Goal: Task Accomplishment & Management: Manage account settings

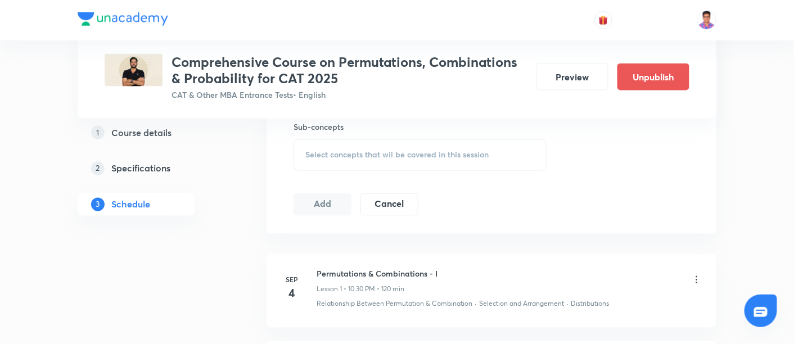
scroll to position [516, 0]
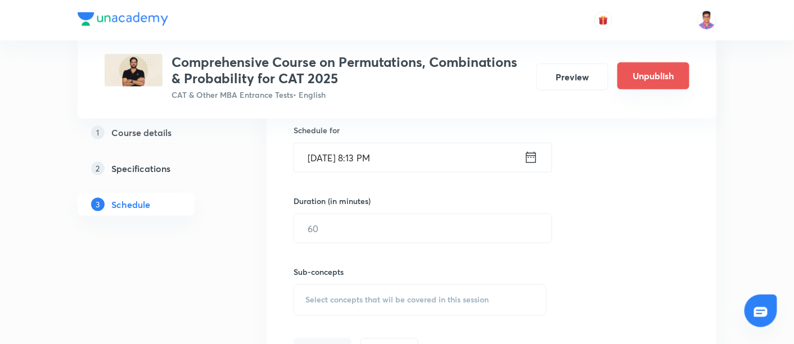
click at [667, 73] on button "Unpublish" at bounding box center [654, 75] width 72 height 27
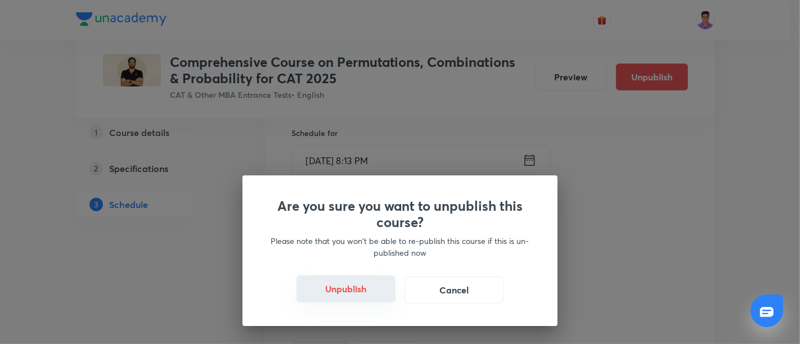
click at [345, 296] on button "Unpublish" at bounding box center [345, 289] width 99 height 27
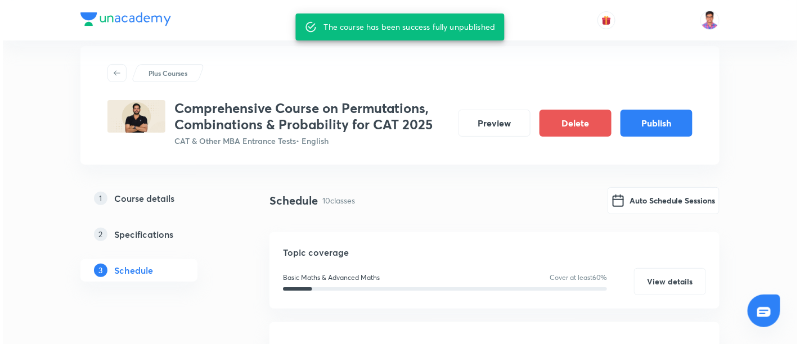
scroll to position [0, 0]
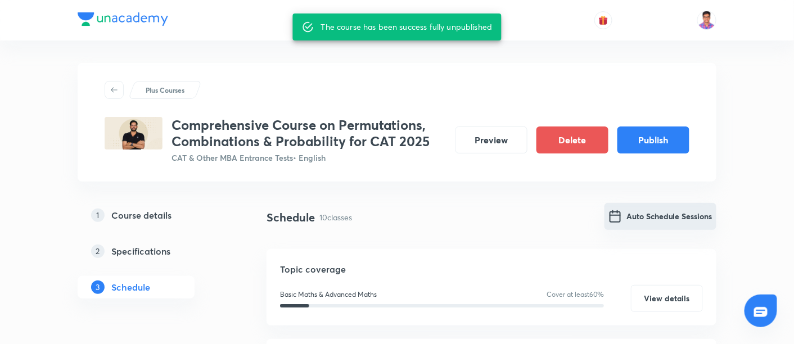
click at [639, 222] on button "Auto Schedule Sessions" at bounding box center [661, 216] width 112 height 27
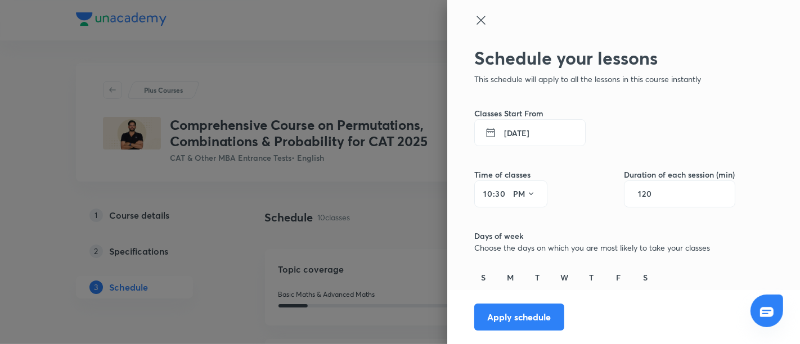
click at [494, 128] on button "4 Sep 2025" at bounding box center [529, 132] width 111 height 27
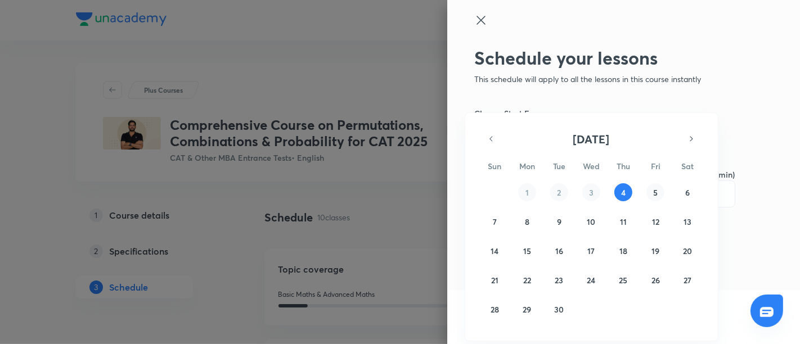
click at [655, 193] on abbr "5" at bounding box center [655, 192] width 4 height 11
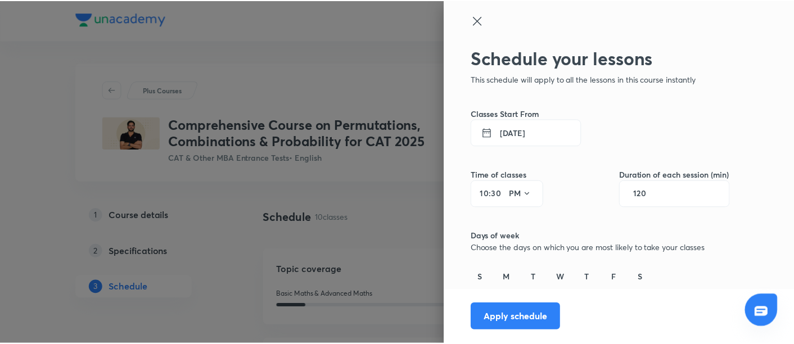
scroll to position [20, 0]
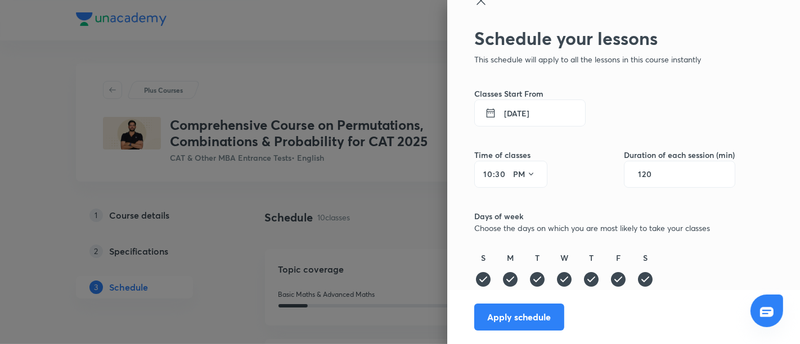
click at [474, 280] on icon at bounding box center [483, 280] width 18 height 18
click at [638, 279] on icon at bounding box center [645, 279] width 15 height 15
click at [492, 316] on button "Apply schedule" at bounding box center [519, 316] width 90 height 27
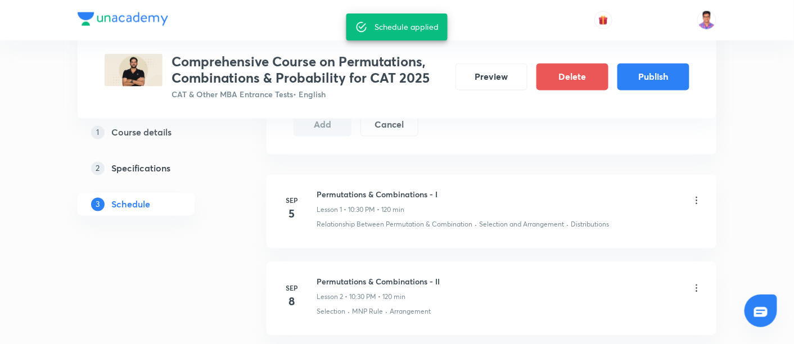
scroll to position [609, 0]
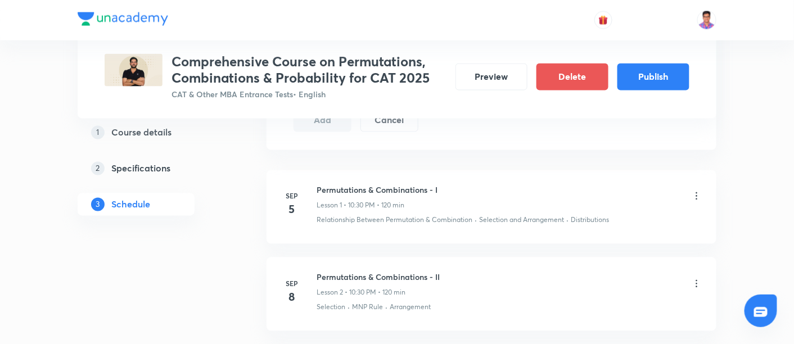
click at [696, 194] on icon at bounding box center [696, 196] width 11 height 11
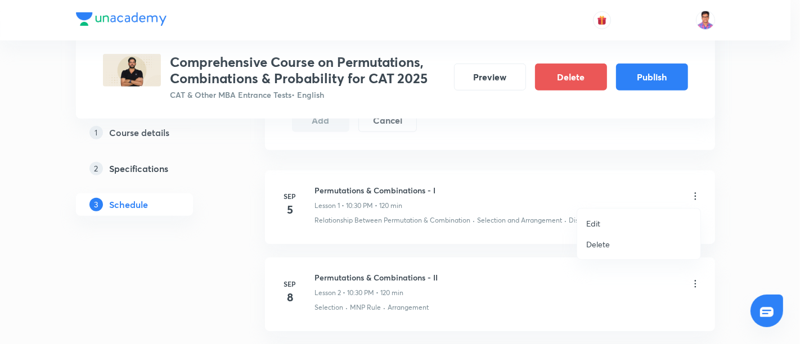
click at [594, 227] on p "Edit" at bounding box center [593, 224] width 14 height 12
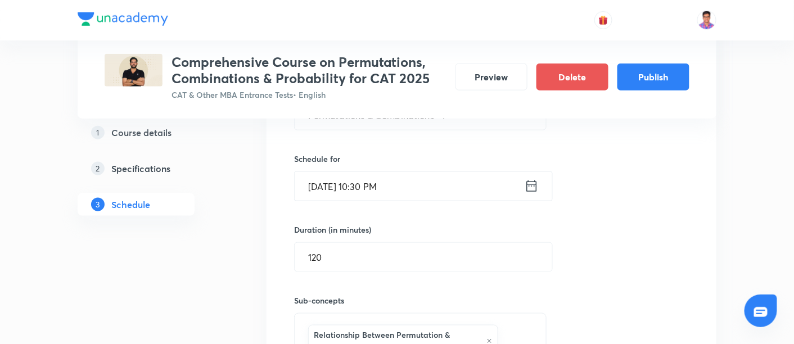
scroll to position [349, 0]
click at [342, 183] on input "Sep 5, 2025, 10:30 PM" at bounding box center [410, 187] width 230 height 29
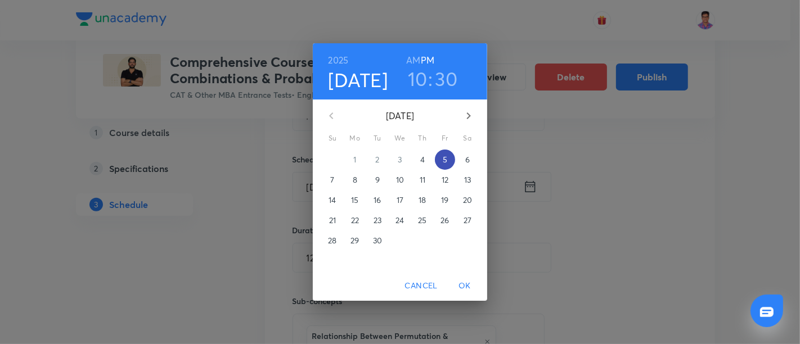
click at [444, 152] on button "5" at bounding box center [445, 160] width 20 height 20
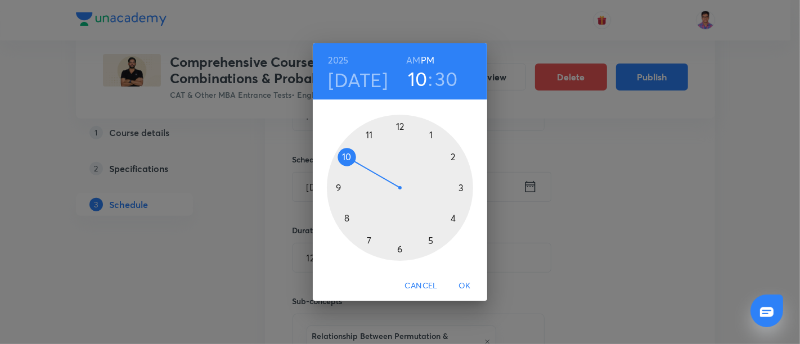
click at [348, 217] on div at bounding box center [400, 188] width 146 height 146
click at [398, 127] on div at bounding box center [400, 188] width 146 height 146
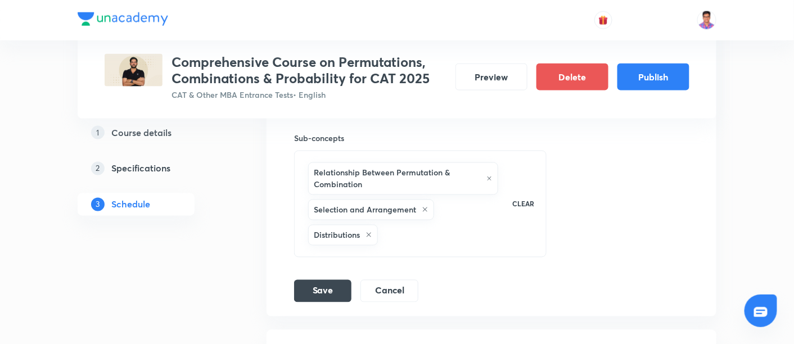
scroll to position [512, 0]
click at [330, 289] on button "Save" at bounding box center [322, 289] width 57 height 22
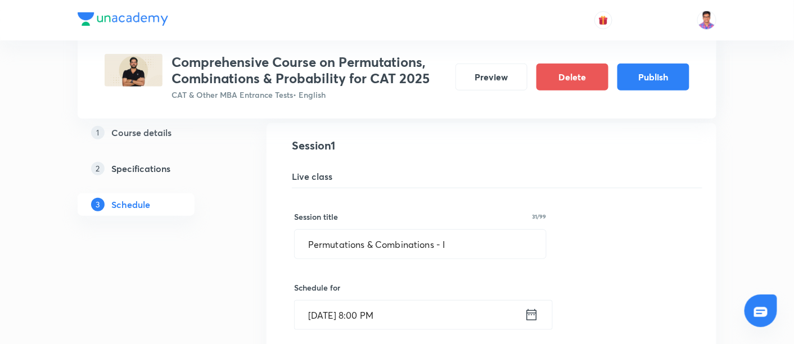
scroll to position [219, 0]
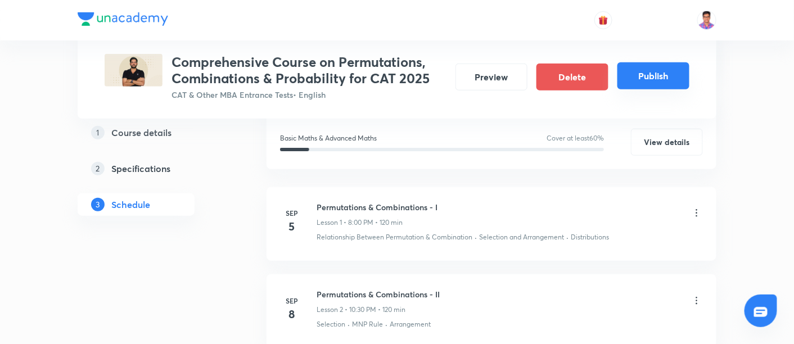
click at [639, 65] on button "Publish" at bounding box center [654, 75] width 72 height 27
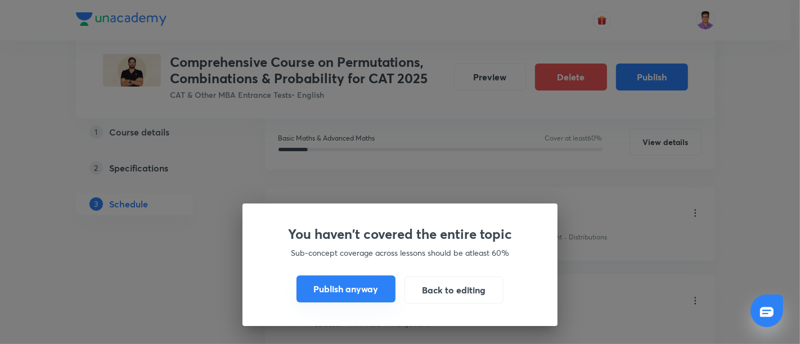
click at [366, 294] on button "Publish anyway" at bounding box center [345, 289] width 99 height 27
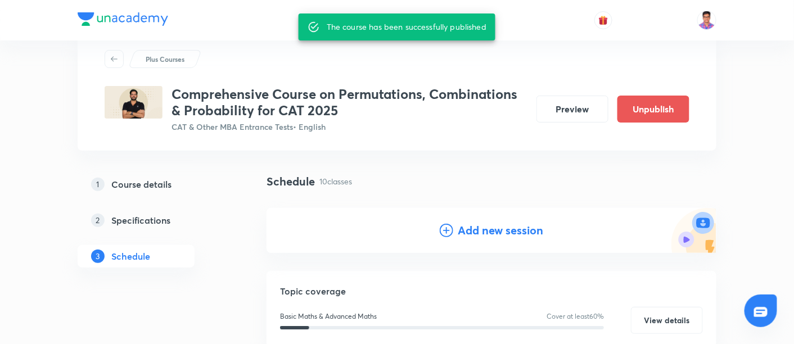
scroll to position [23, 0]
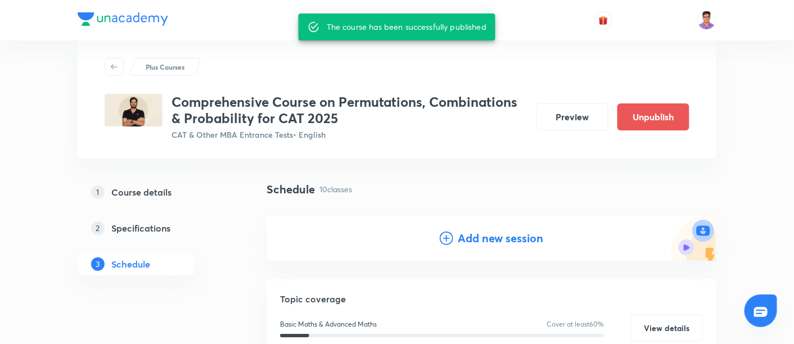
click at [360, 148] on div "Plus Courses Comprehensive Course on Permutations, Combinations & Probability f…" at bounding box center [397, 99] width 639 height 119
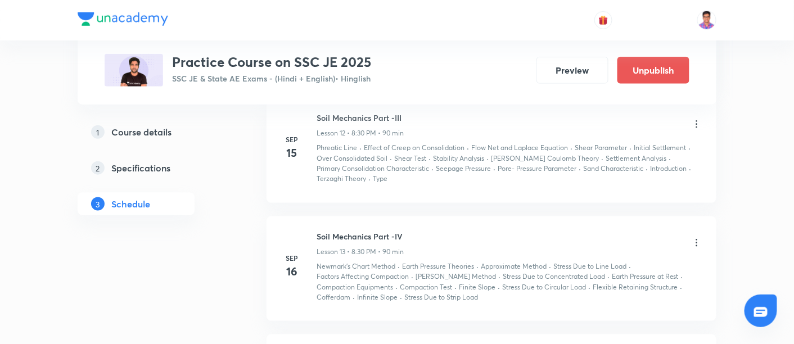
scroll to position [1861, 0]
